Goal: Task Accomplishment & Management: Manage account settings

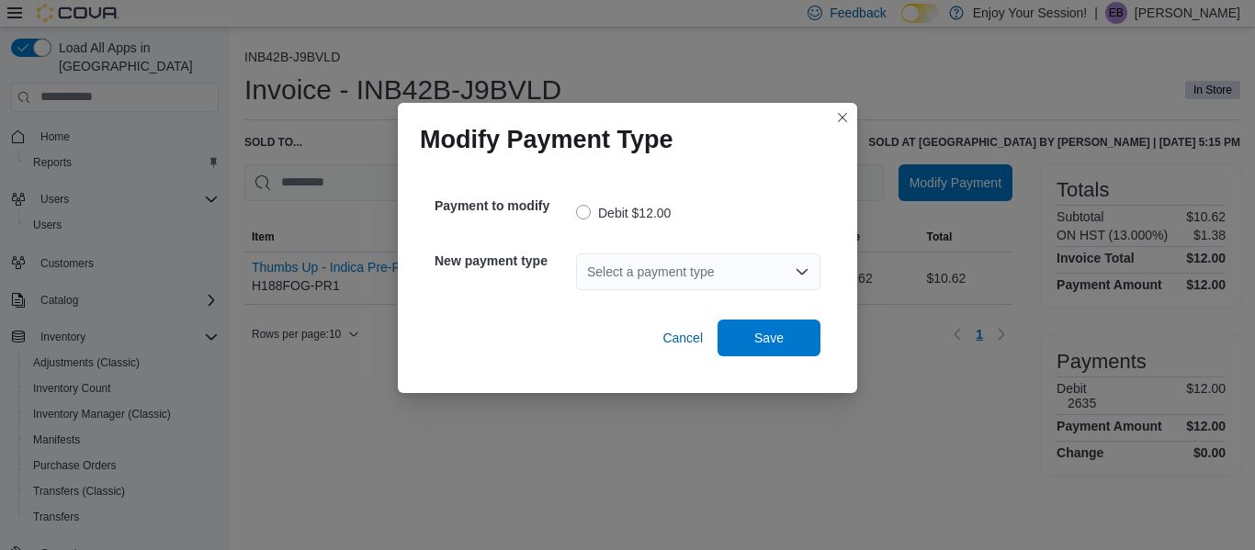
click at [727, 267] on div "Select a payment type" at bounding box center [698, 272] width 244 height 37
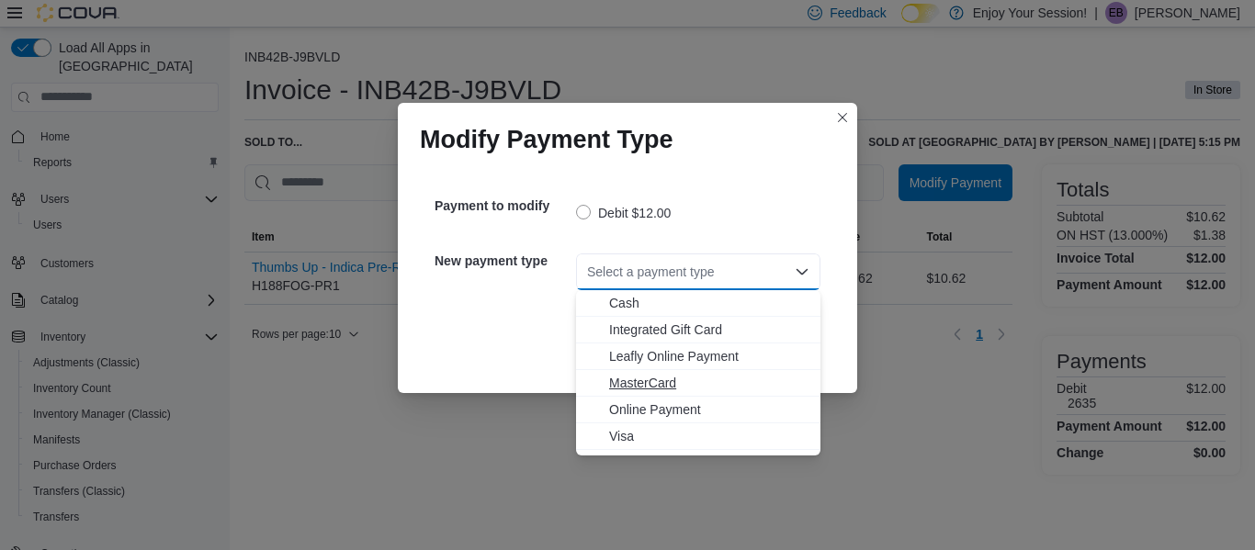
click at [631, 382] on span "MasterCard" at bounding box center [709, 383] width 200 height 18
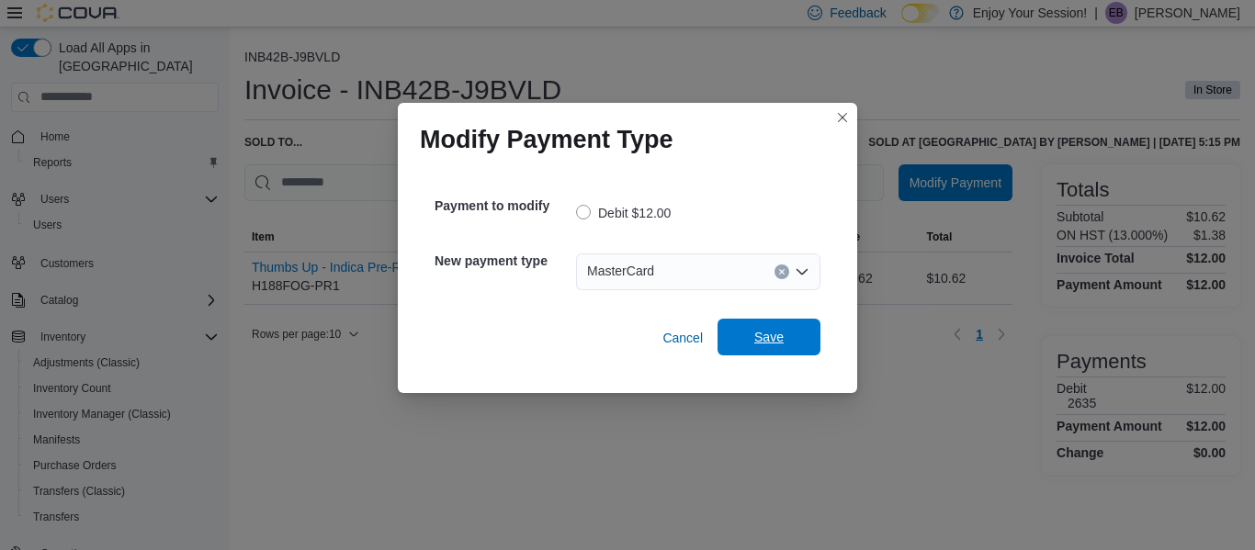
click at [808, 334] on span "Save" at bounding box center [769, 337] width 81 height 37
